Goal: Contribute content

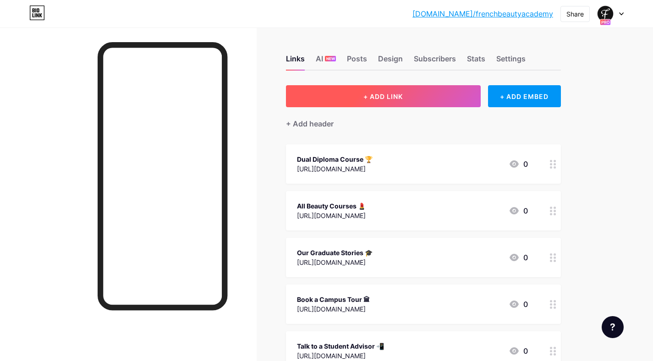
click at [383, 92] on button "+ ADD LINK" at bounding box center [383, 96] width 195 height 22
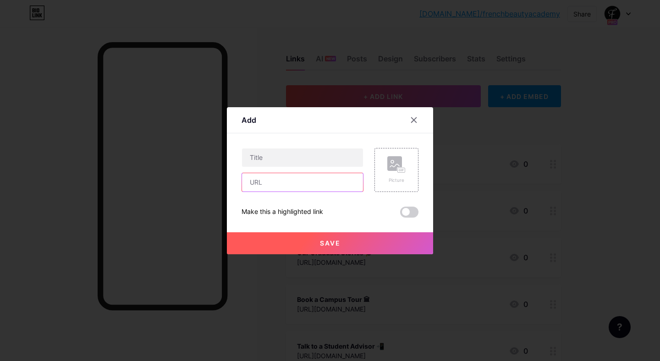
click at [267, 188] on input "text" at bounding box center [302, 182] width 121 height 18
paste input "[URL][DOMAIN_NAME]"
type input "[URL][DOMAIN_NAME]"
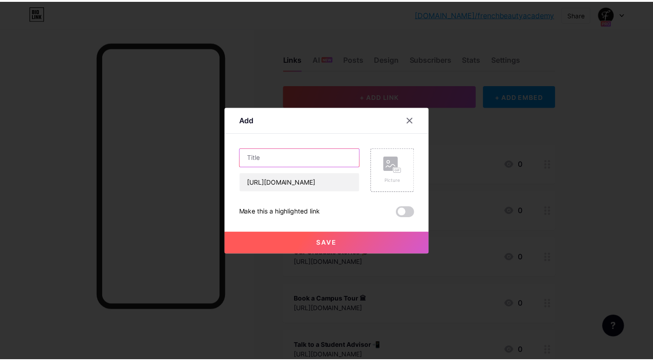
scroll to position [0, 0]
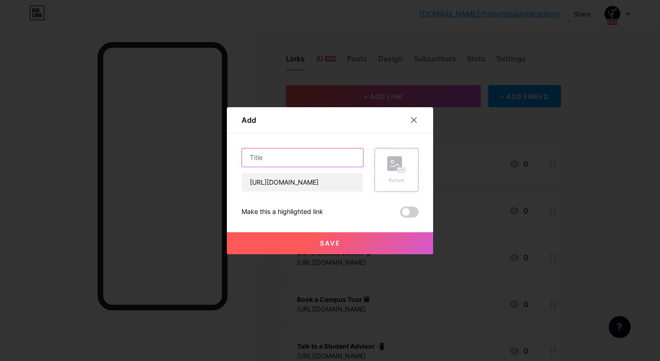
click at [270, 155] on input "text" at bounding box center [302, 158] width 121 height 18
type input "E"
type input "RSVP to an event 💌"
click at [339, 243] on span "Save" at bounding box center [330, 243] width 21 height 8
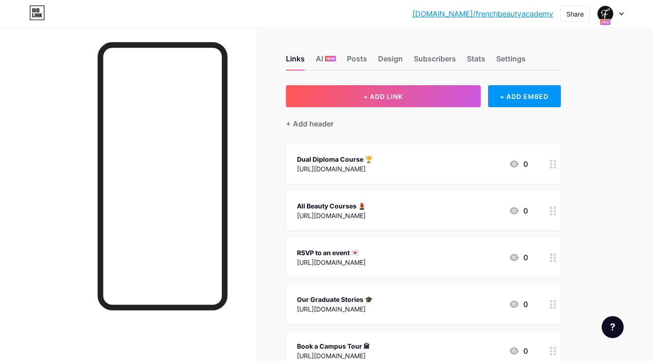
click at [618, 76] on div "[DOMAIN_NAME]/french... [DOMAIN_NAME]/frenchbeautyacademy Share Switch accounts…" at bounding box center [326, 350] width 653 height 701
